Goal: Information Seeking & Learning: Learn about a topic

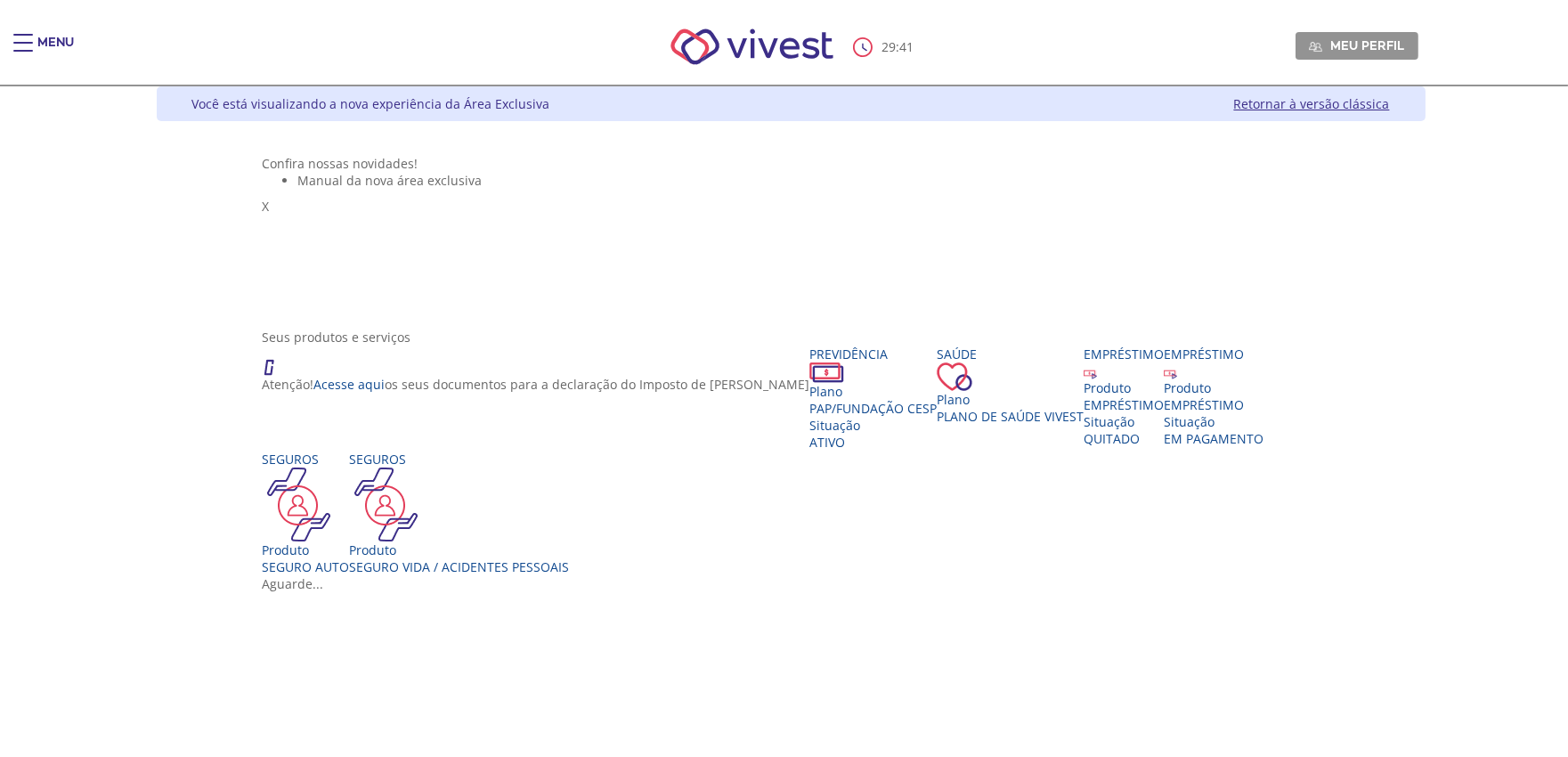
scroll to position [198, 0]
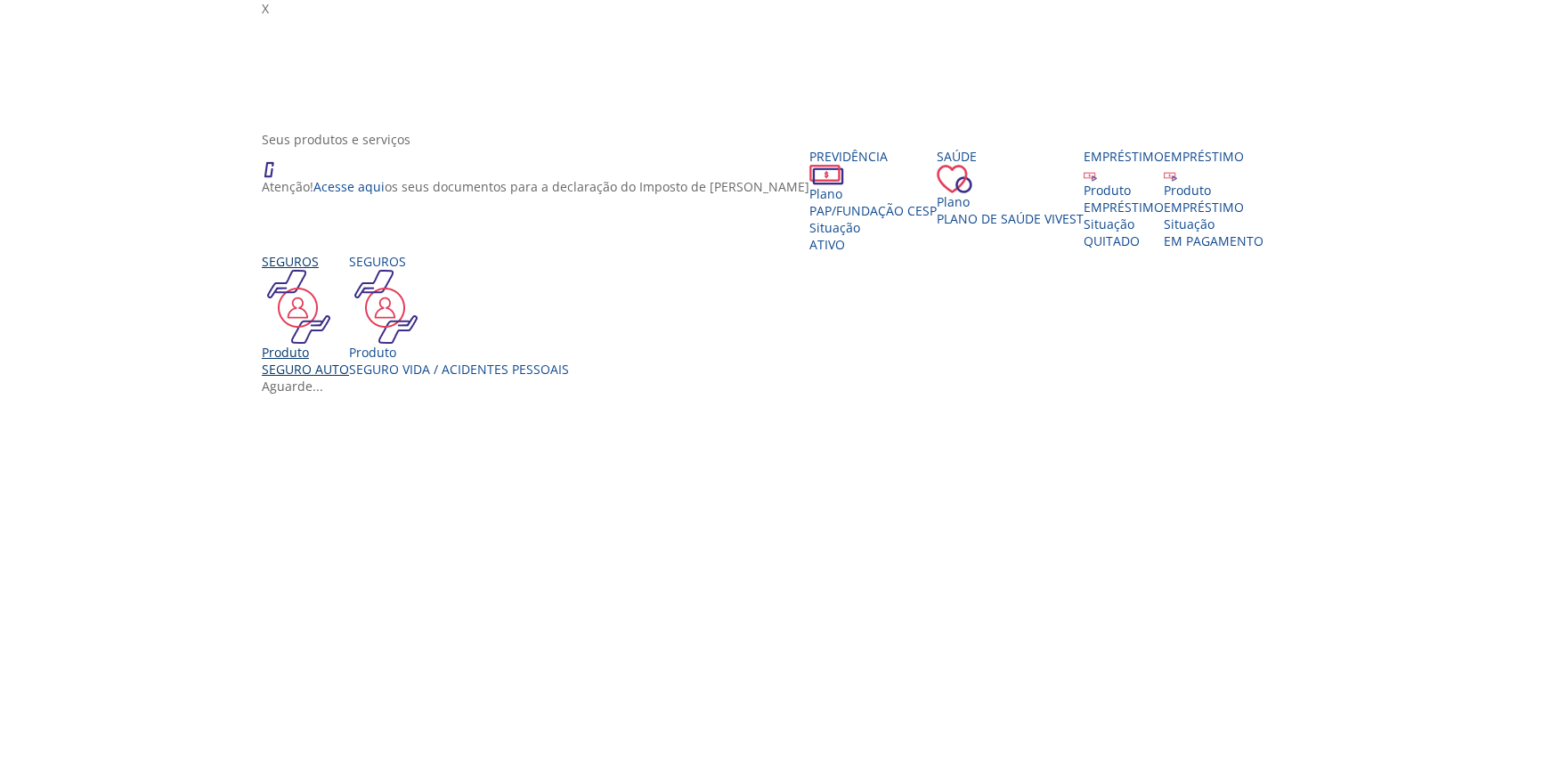
click at [349, 378] on div "SEGURO AUTO" at bounding box center [305, 369] width 87 height 17
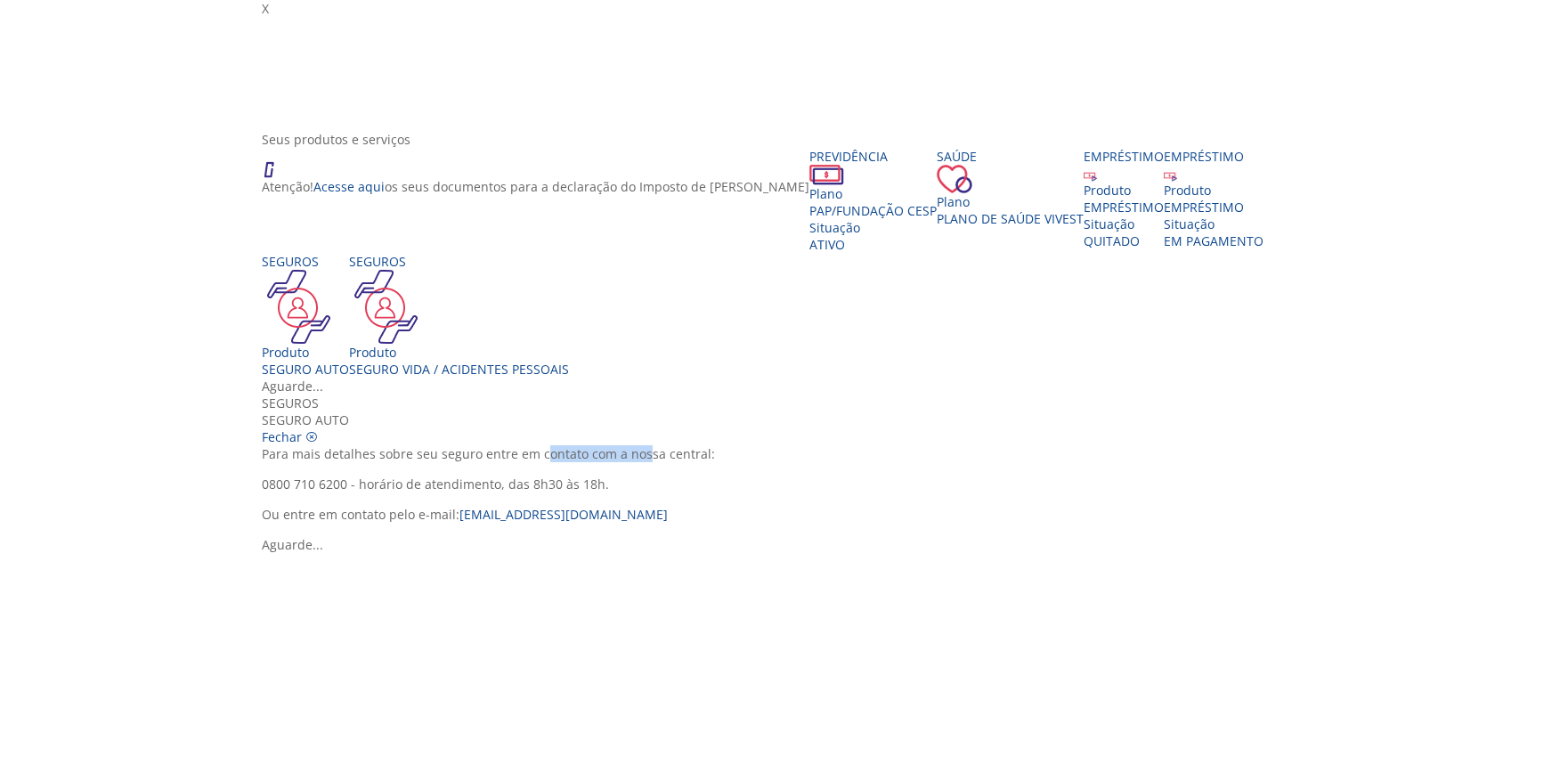
drag, startPoint x: 754, startPoint y: 280, endPoint x: 864, endPoint y: 286, distance: 110.2
click at [864, 445] on p "Para mais detalhes sobre seu seguro entre em contato com a nossa central:" at bounding box center [790, 453] width 1057 height 17
click at [302, 428] on span "Fechar" at bounding box center [282, 436] width 40 height 17
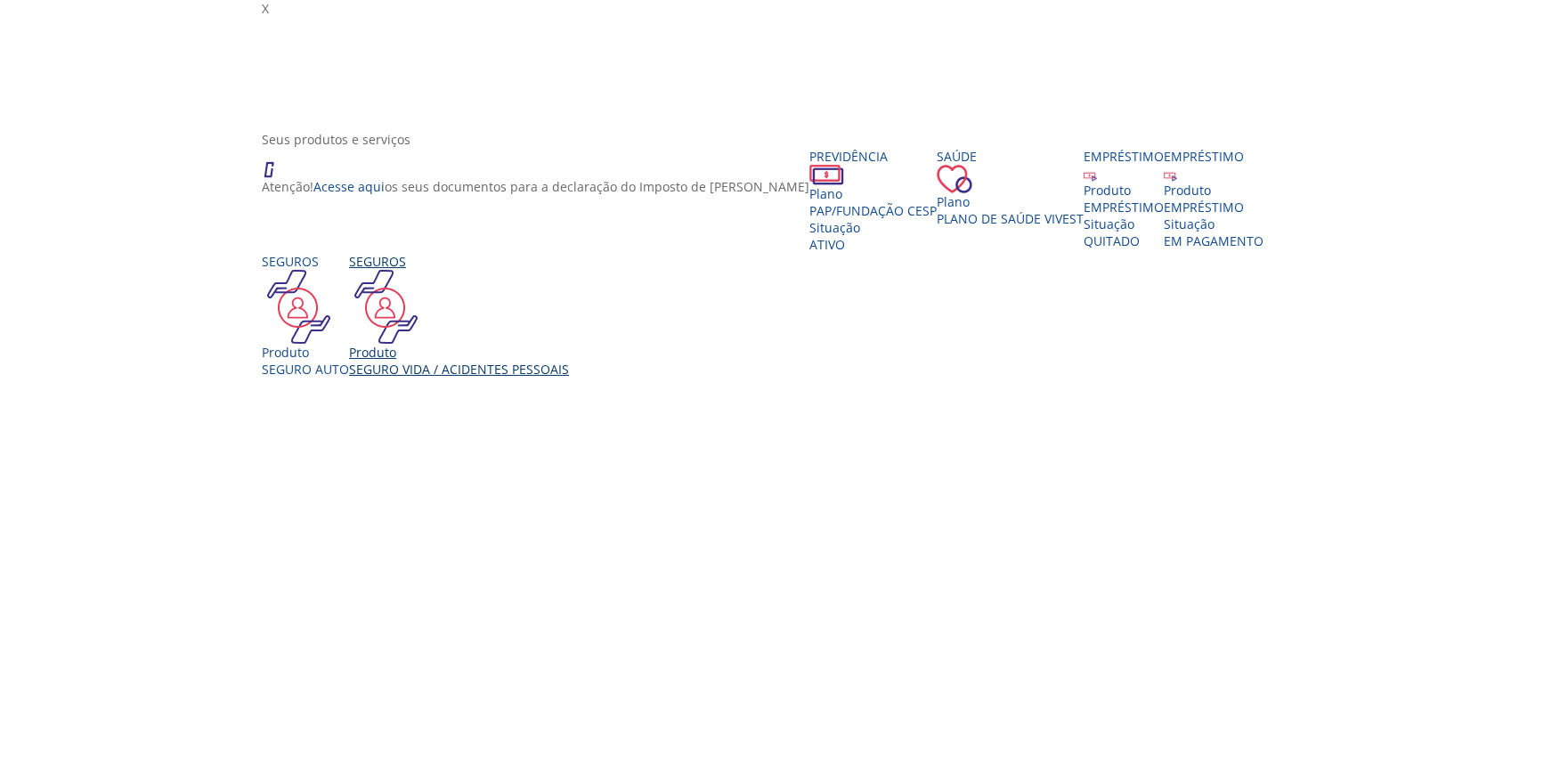
click at [569, 378] on div "Seguro Vida / Acidentes Pessoais" at bounding box center [459, 369] width 220 height 17
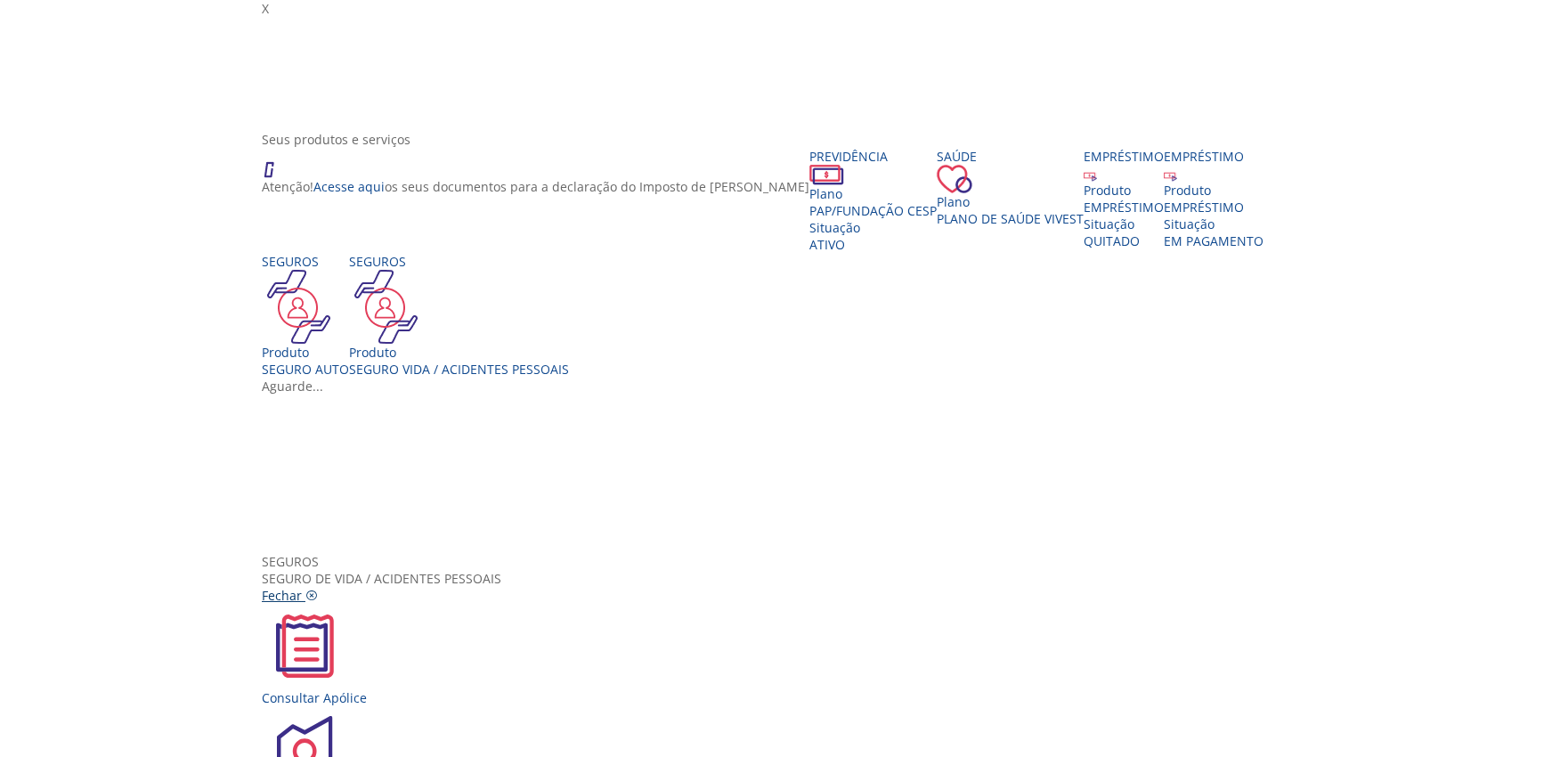
click at [302, 587] on span "Fechar" at bounding box center [282, 595] width 40 height 17
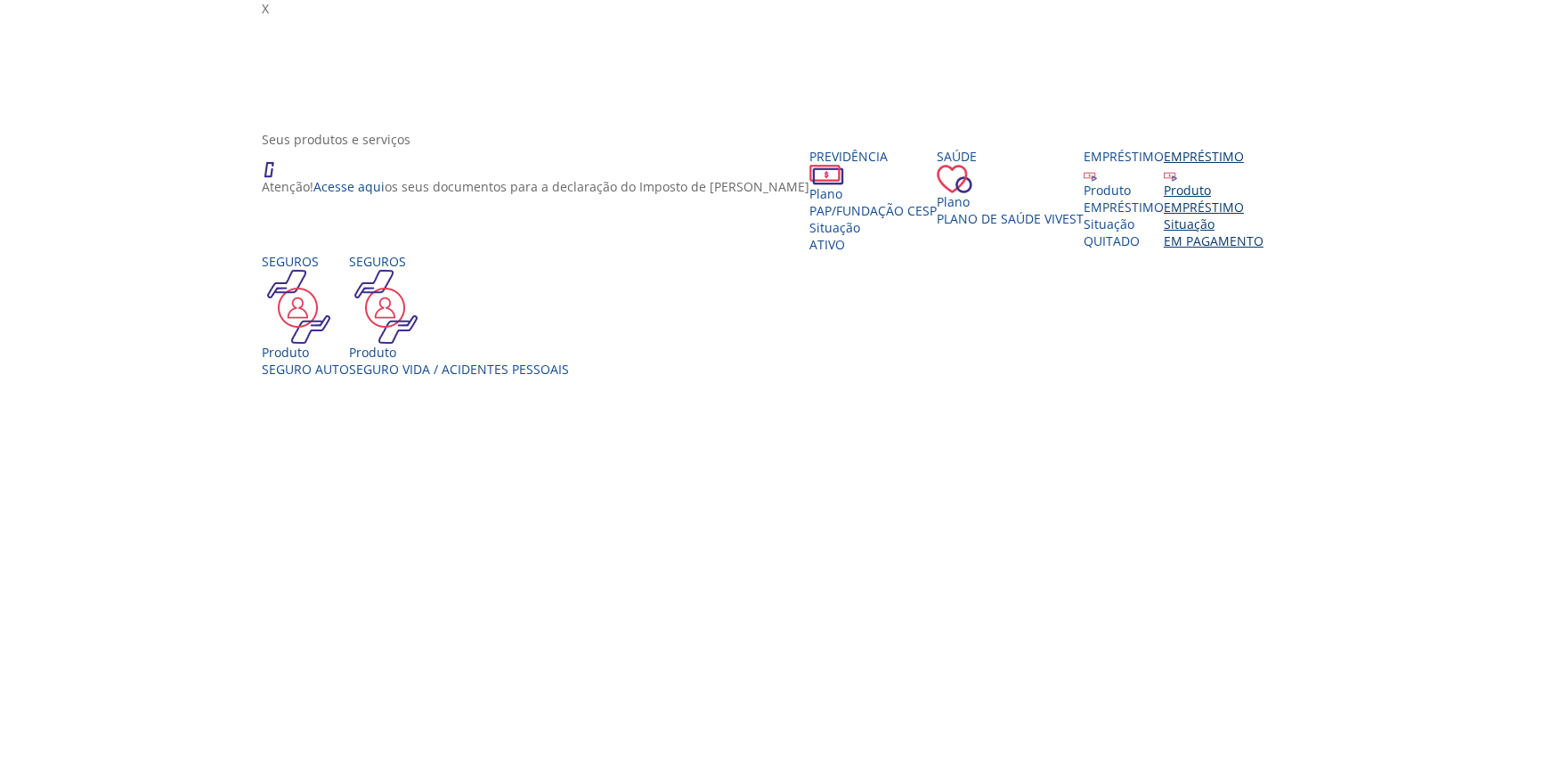
click at [1164, 199] on div "Produto" at bounding box center [1214, 190] width 100 height 17
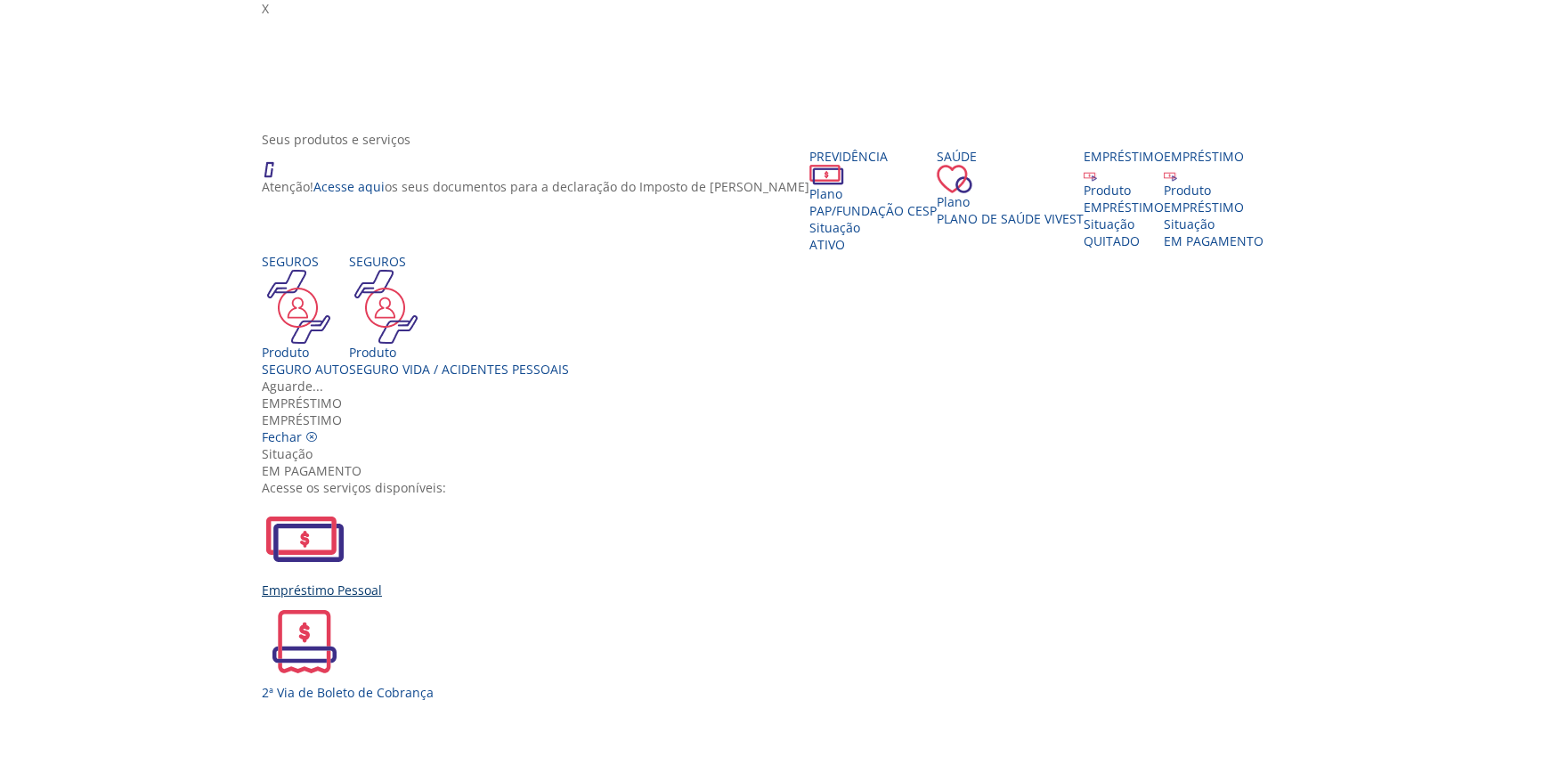
click at [541, 582] on div "Empréstimo Pessoal" at bounding box center [790, 590] width 1057 height 17
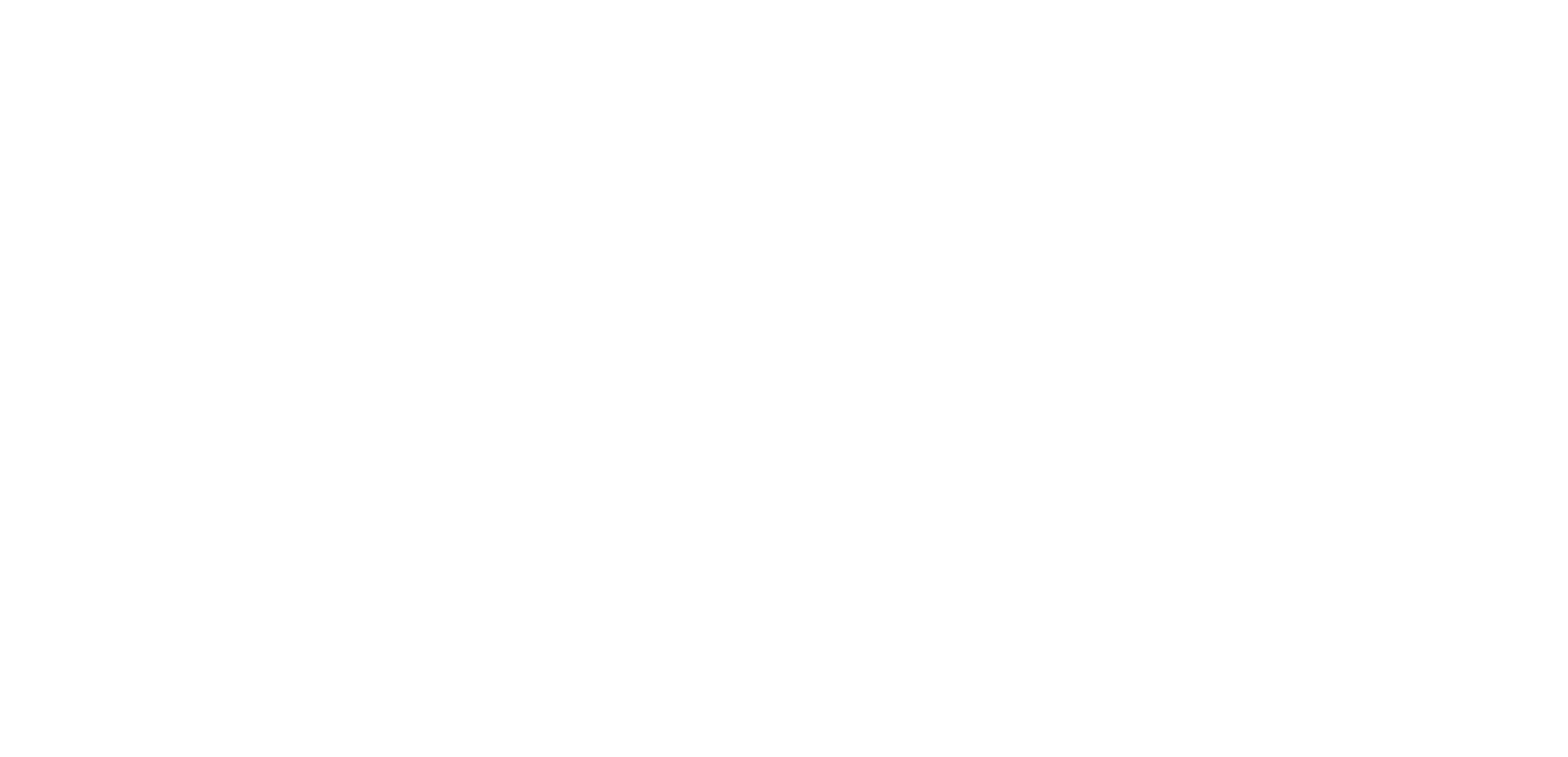
scroll to position [95, 0]
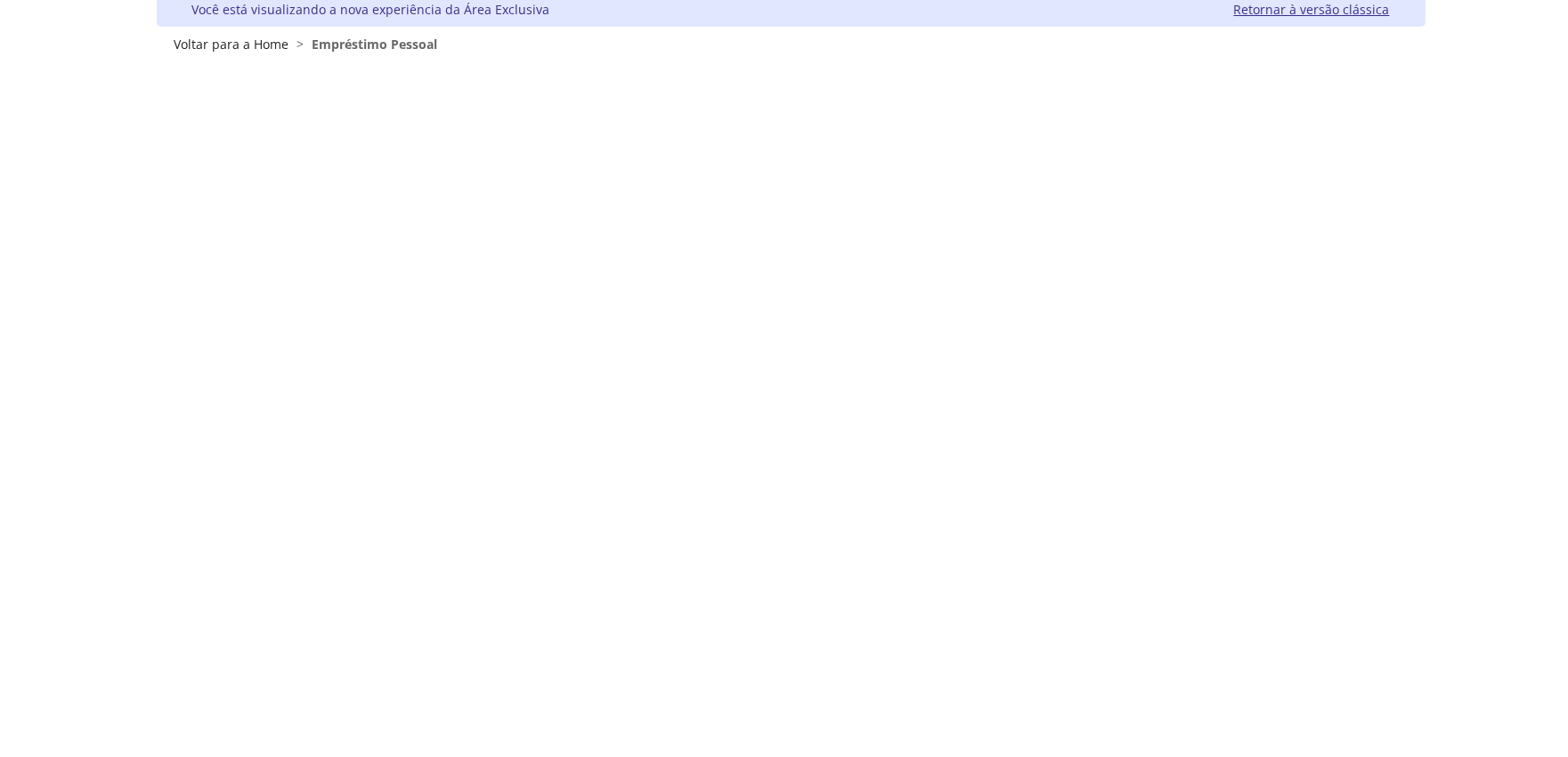
click at [1311, 7] on link "Retornar à versão clássica" at bounding box center [1311, 9] width 155 height 17
